Goal: Transaction & Acquisition: Purchase product/service

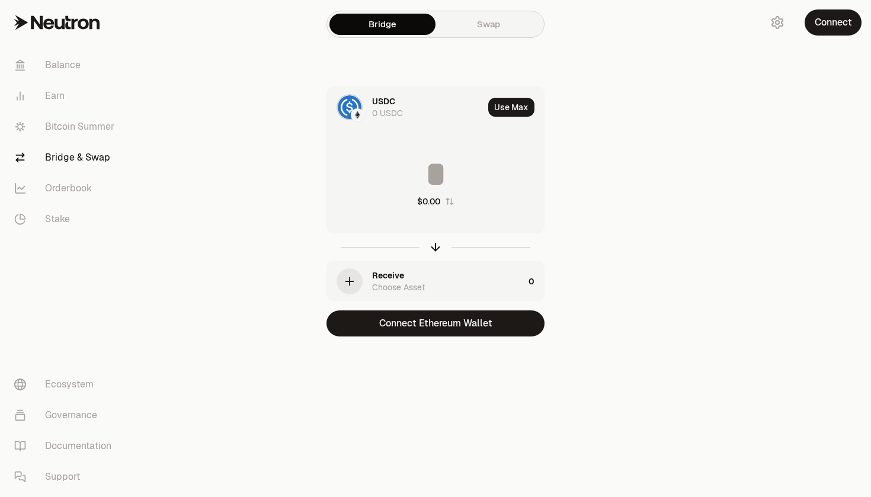
click at [358, 283] on div "button" at bounding box center [350, 281] width 26 height 26
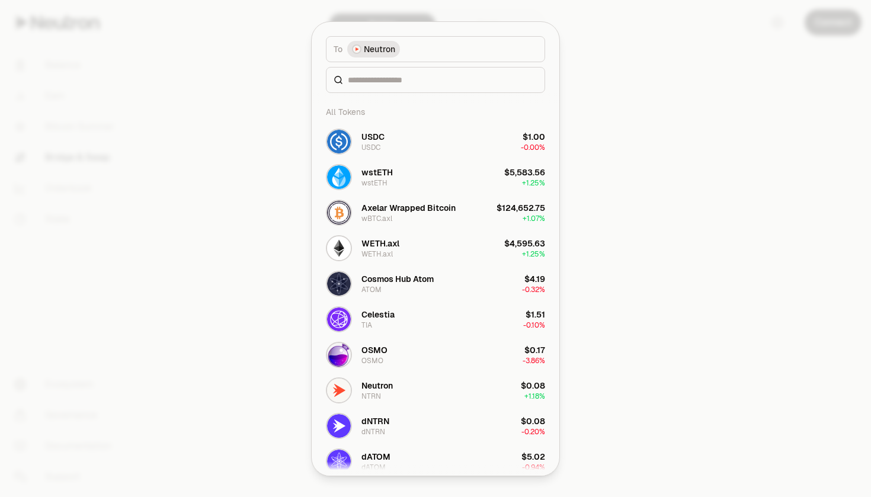
click at [488, 54] on button "To Neutron" at bounding box center [435, 49] width 219 height 26
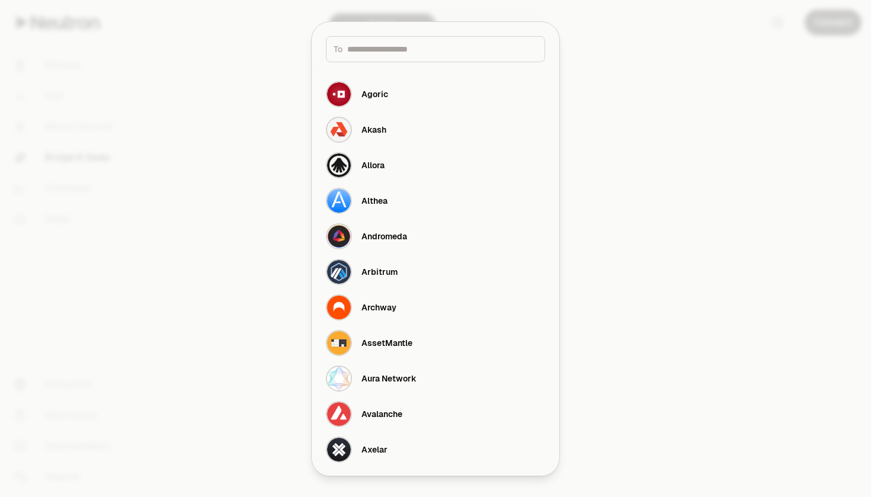
click at [150, 70] on div at bounding box center [435, 248] width 871 height 497
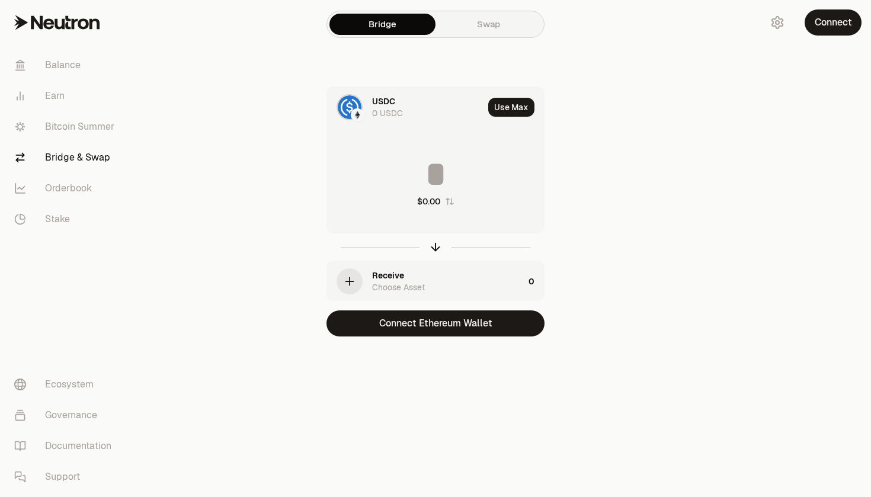
click at [452, 42] on div "Bridge Swap USDC 0 USDC Use Max $0.00 Receive Choose Asset 0 Connect Ethereum W…" at bounding box center [435, 192] width 427 height 384
click at [458, 32] on link "Swap" at bounding box center [489, 24] width 106 height 21
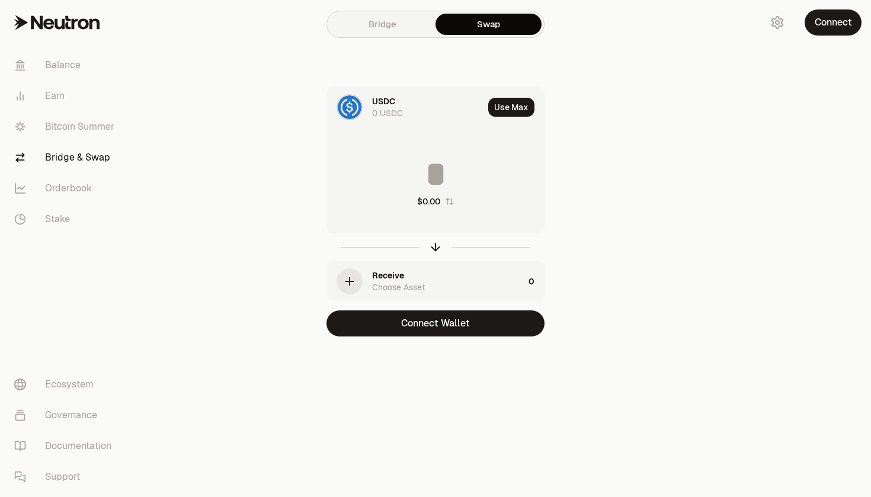
click at [368, 22] on link "Bridge" at bounding box center [382, 24] width 106 height 21
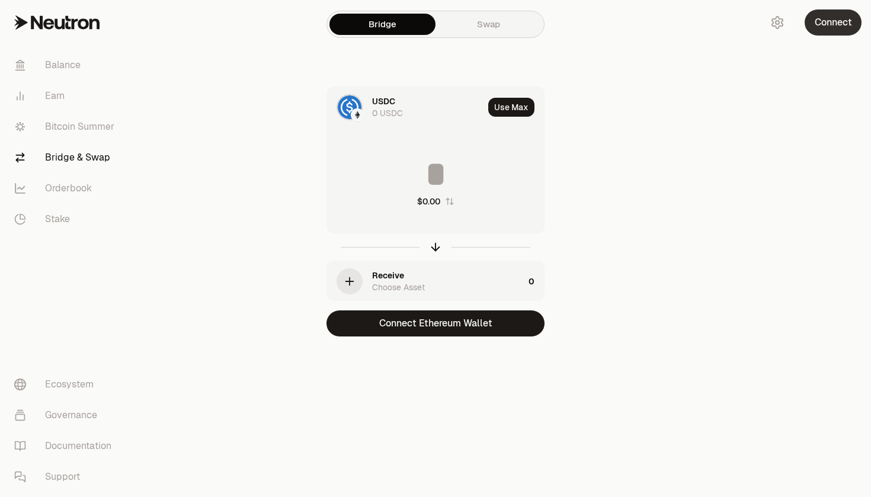
click at [837, 25] on button "Connect" at bounding box center [833, 22] width 57 height 26
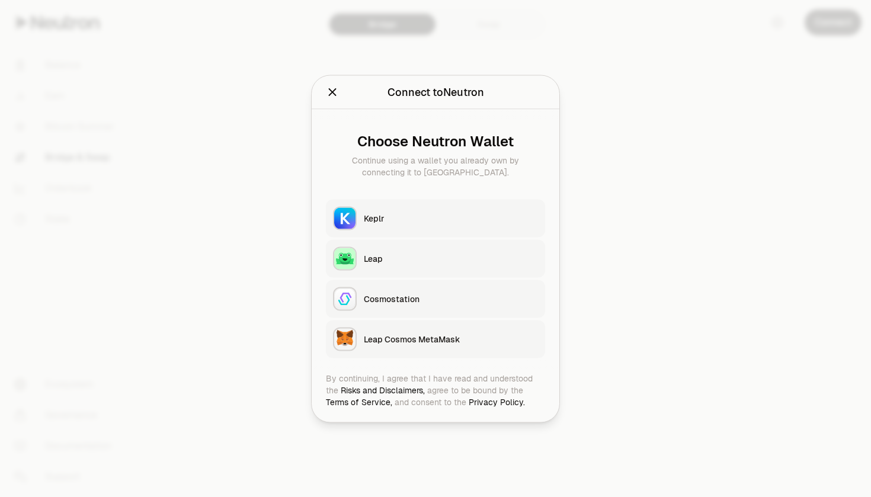
click at [331, 97] on icon "Close" at bounding box center [332, 91] width 13 height 13
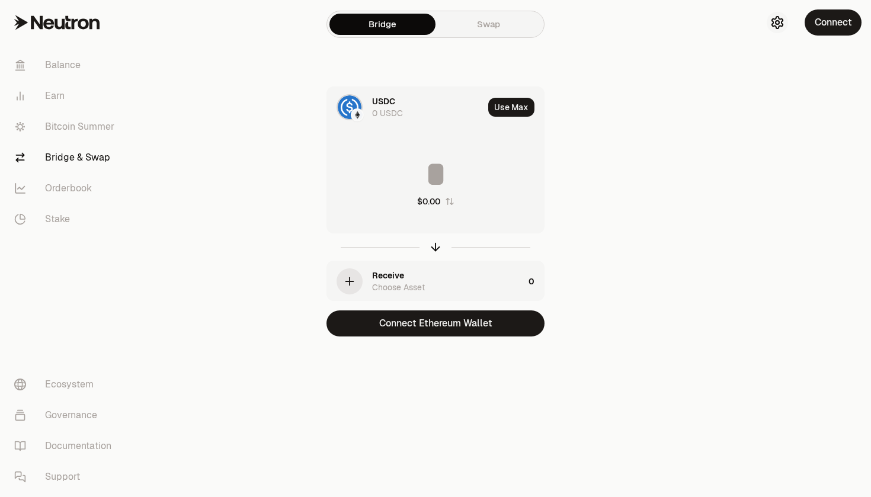
click at [778, 32] on button "button" at bounding box center [777, 22] width 21 height 21
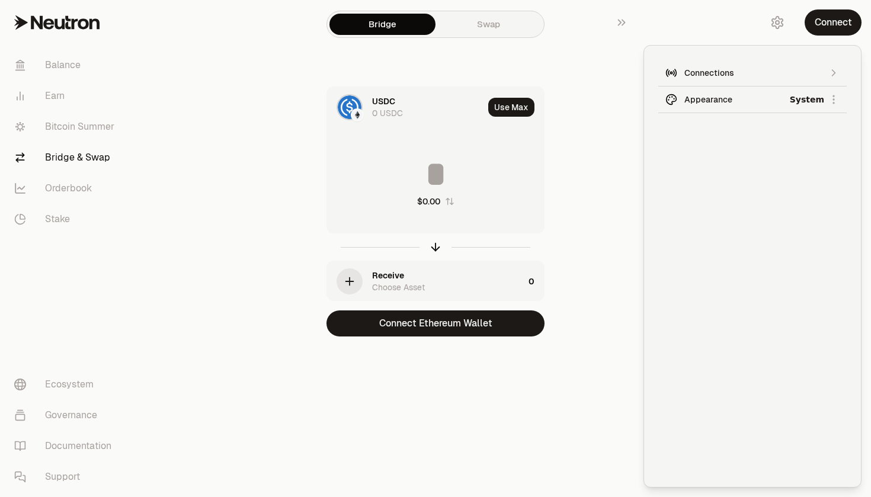
click at [778, 32] on button "button" at bounding box center [777, 22] width 21 height 21
click at [598, 161] on div "USDC 0 USDC Use Max $0.00 Receive Choose Asset 0 Connect Ethereum Wallet" at bounding box center [435, 212] width 398 height 250
